Goal: Information Seeking & Learning: Learn about a topic

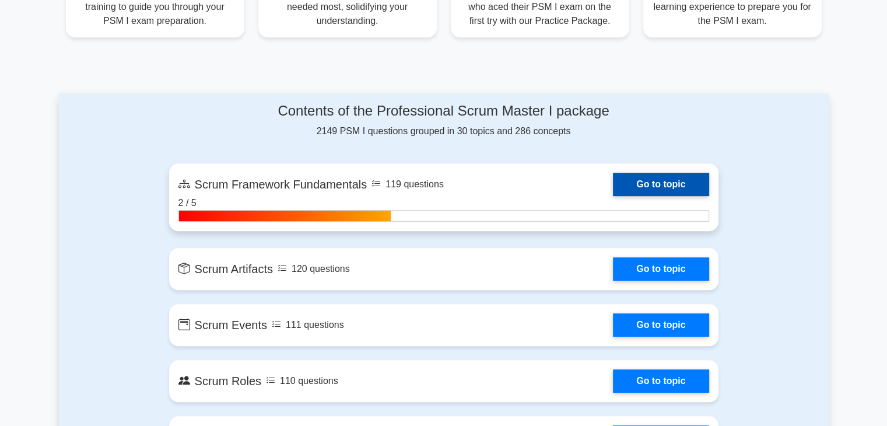
click at [638, 189] on link "Go to topic" at bounding box center [661, 184] width 96 height 23
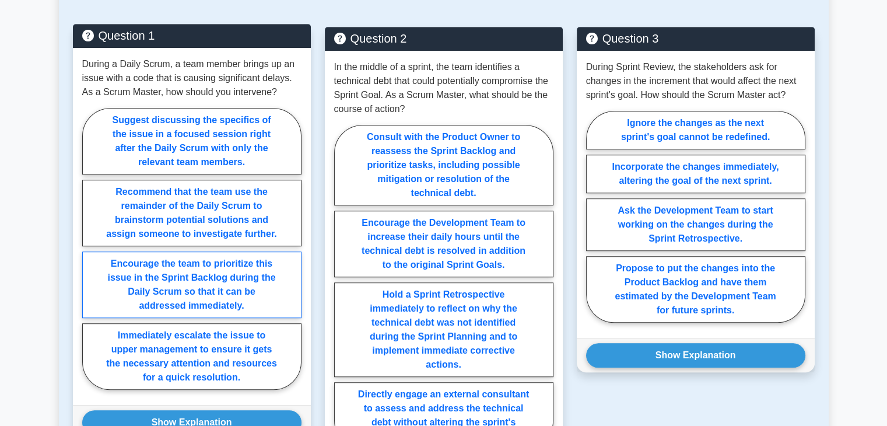
scroll to position [817, 0]
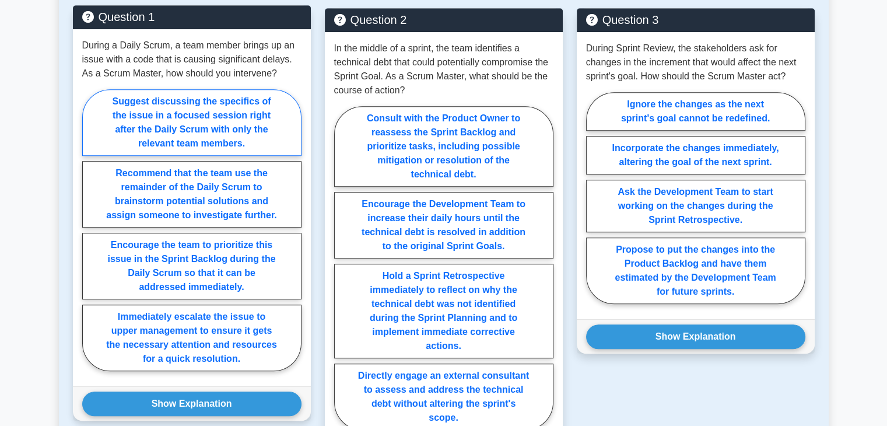
click at [221, 135] on label "Suggest discussing the specifics of the issue in a focused session right after …" at bounding box center [191, 122] width 219 height 67
click at [90, 230] on input "Suggest discussing the specifics of the issue in a focused session right after …" at bounding box center [86, 234] width 8 height 8
radio input "true"
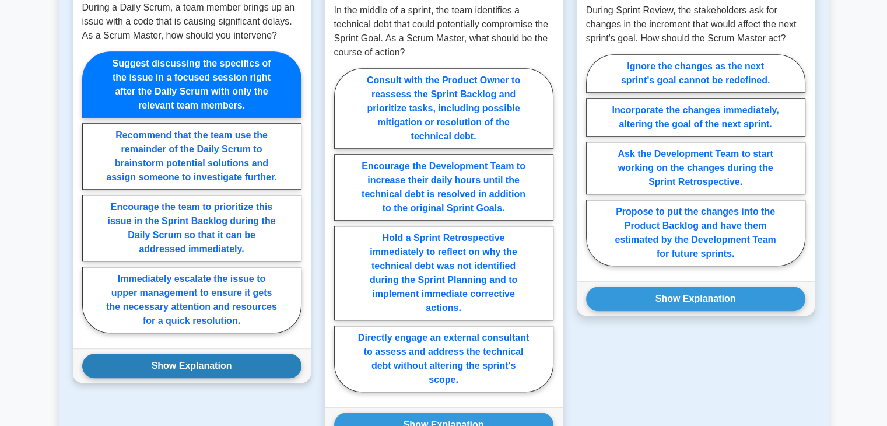
scroll to position [933, 0]
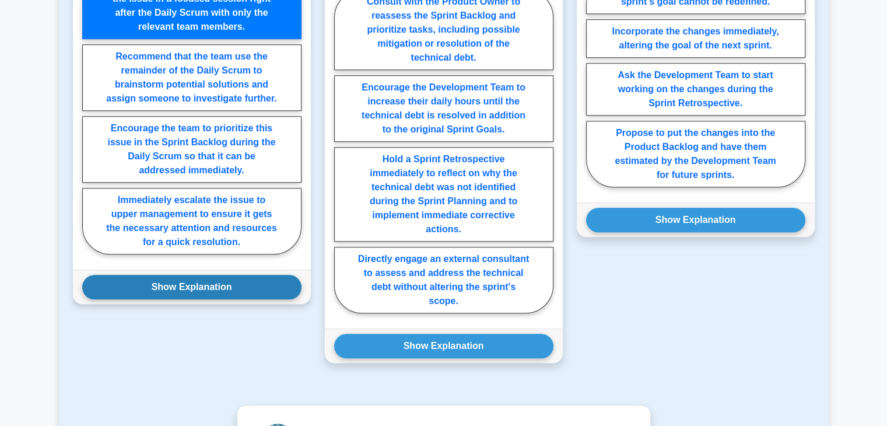
click at [187, 290] on button "Show Explanation" at bounding box center [191, 287] width 219 height 25
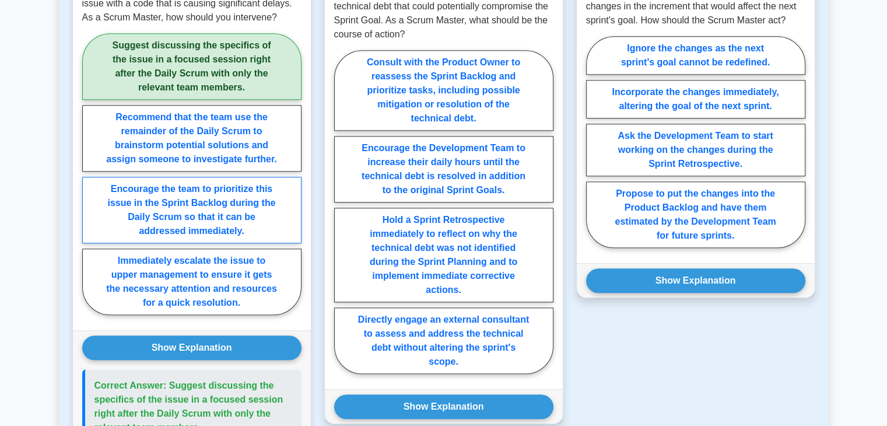
scroll to position [875, 0]
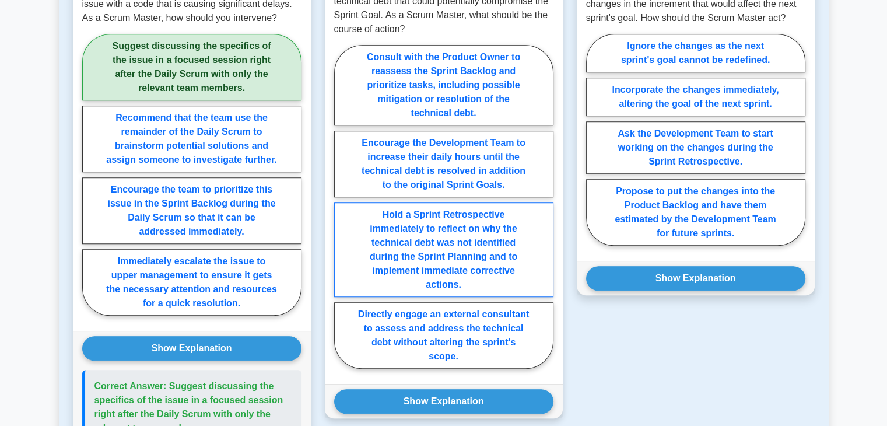
click at [417, 242] on label "Hold a Sprint Retrospective immediately to reflect on why the technical debt wa…" at bounding box center [443, 249] width 219 height 95
click at [342, 214] on input "Hold a Sprint Retrospective immediately to reflect on why the technical debt wa…" at bounding box center [338, 211] width 8 height 8
radio input "true"
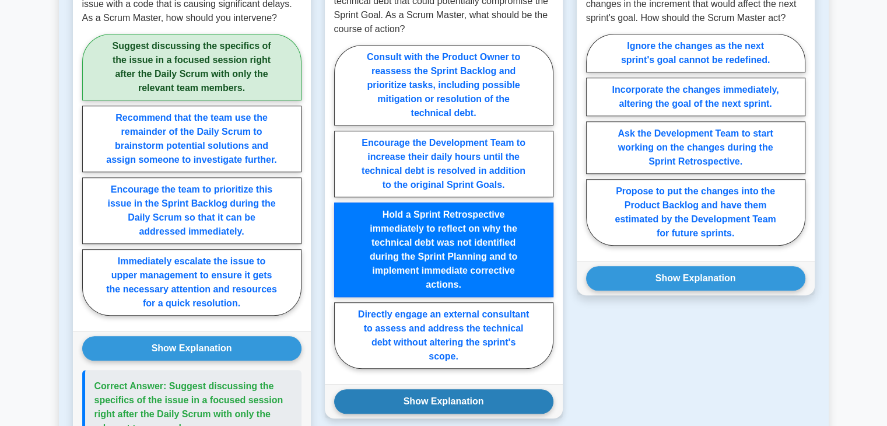
click at [480, 403] on button "Show Explanation" at bounding box center [443, 401] width 219 height 25
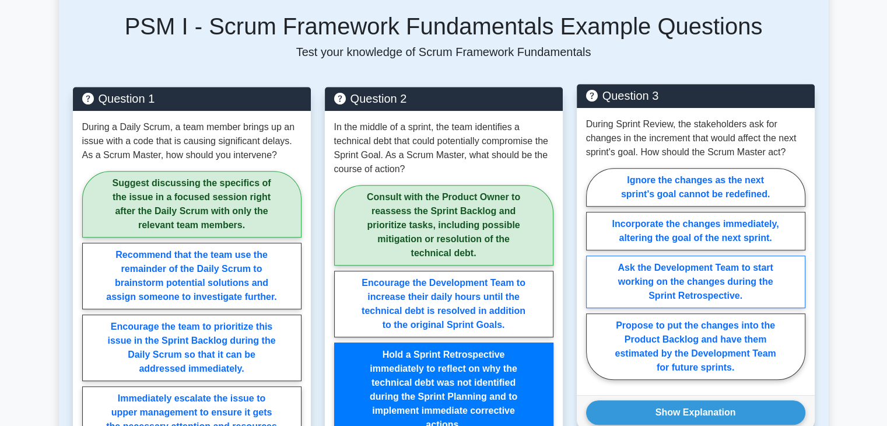
scroll to position [758, 0]
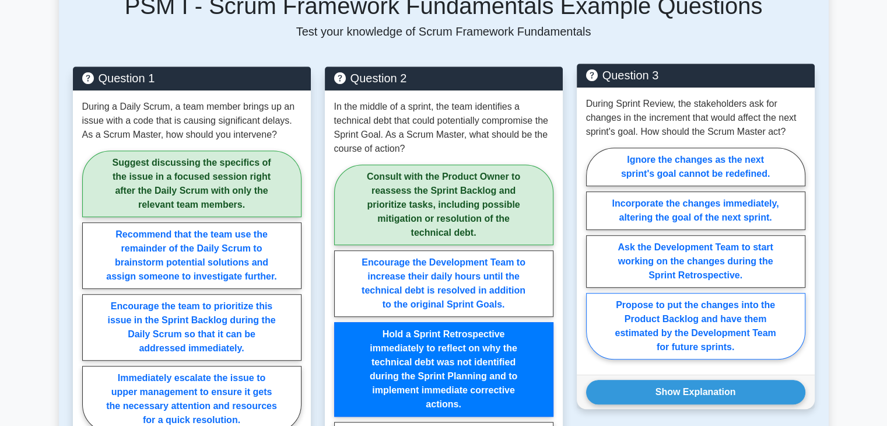
click at [697, 339] on label "Propose to put the changes into the Product Backlog and have them estimated by …" at bounding box center [695, 326] width 219 height 67
click at [594, 261] on input "Propose to put the changes into the Product Backlog and have them estimated by …" at bounding box center [590, 257] width 8 height 8
radio input "true"
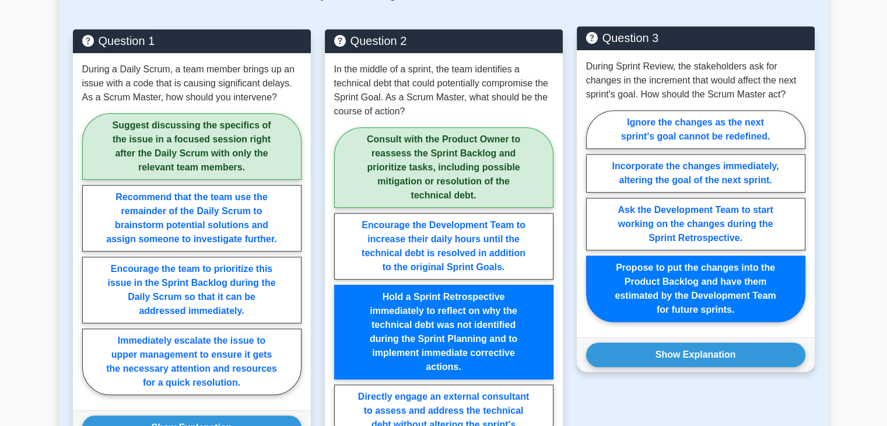
scroll to position [817, 0]
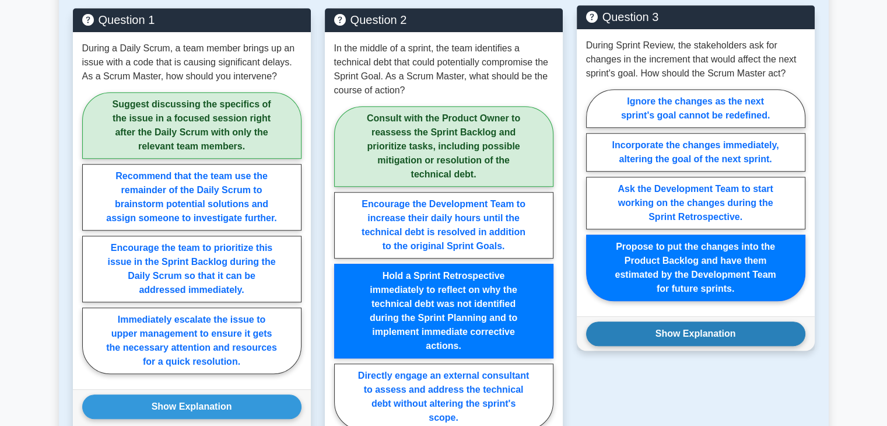
click at [686, 341] on button "Show Explanation" at bounding box center [695, 333] width 219 height 25
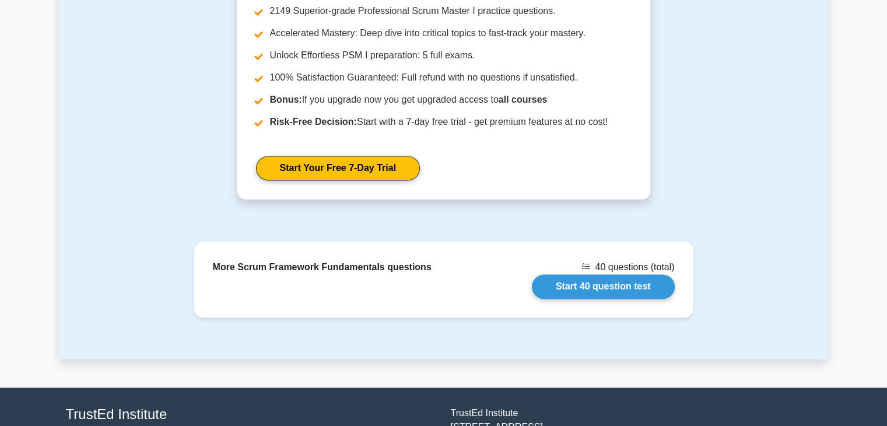
scroll to position [1750, 0]
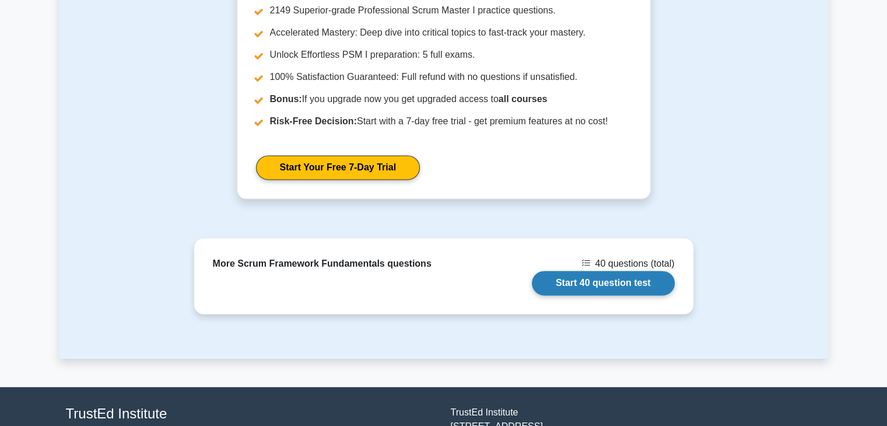
click at [605, 271] on link "Start 40 question test" at bounding box center [603, 283] width 143 height 25
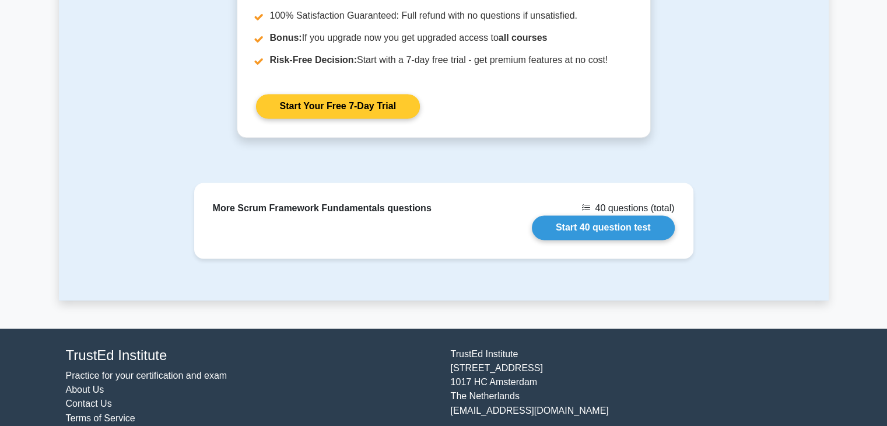
scroll to position [1824, 0]
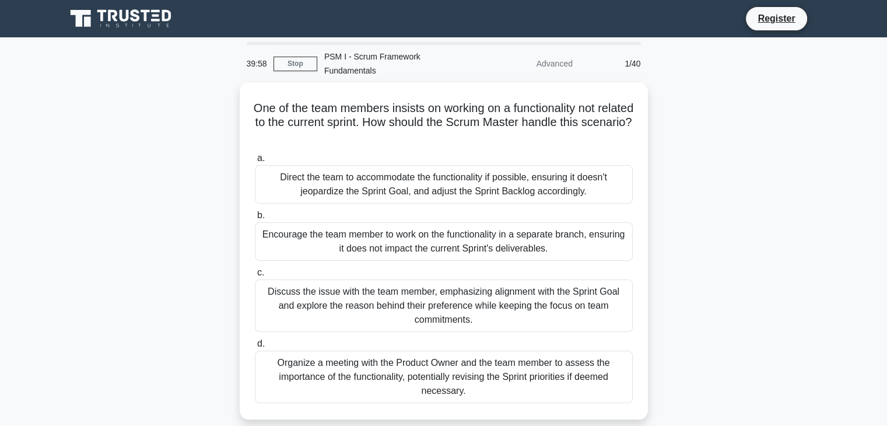
click at [11, 223] on main "39:58 Stop PSM I - Scrum Framework Fundamentals Advanced 1/40 One of the team m…" at bounding box center [443, 333] width 887 height 593
